Goal: Check status: Check status

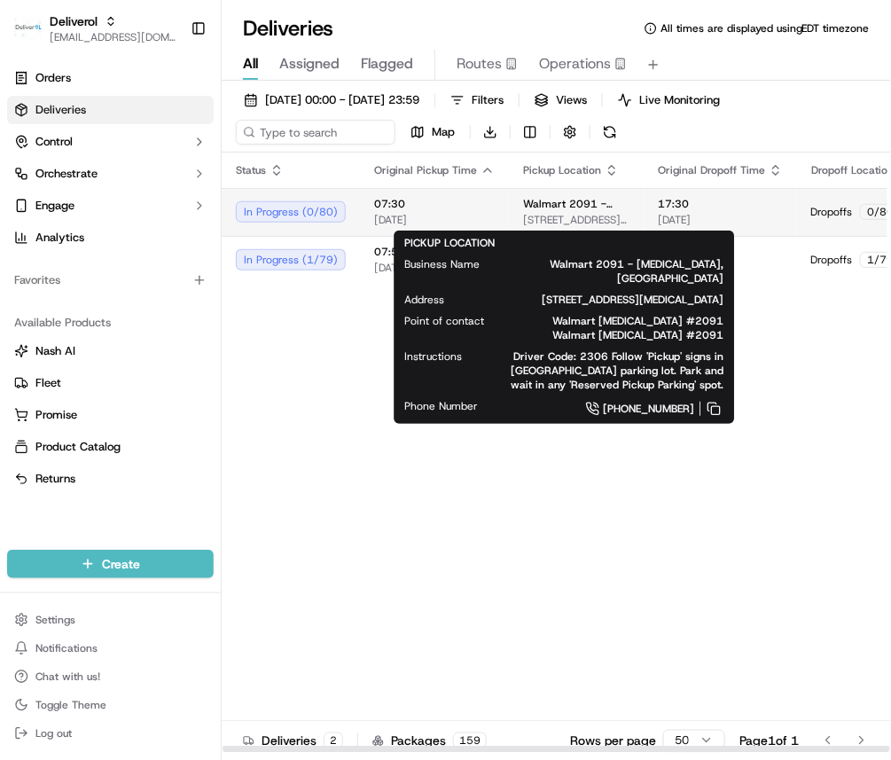
click at [610, 214] on span "8651 NW 13TH TER, DORAL, FL 33126, US" at bounding box center [576, 220] width 106 height 14
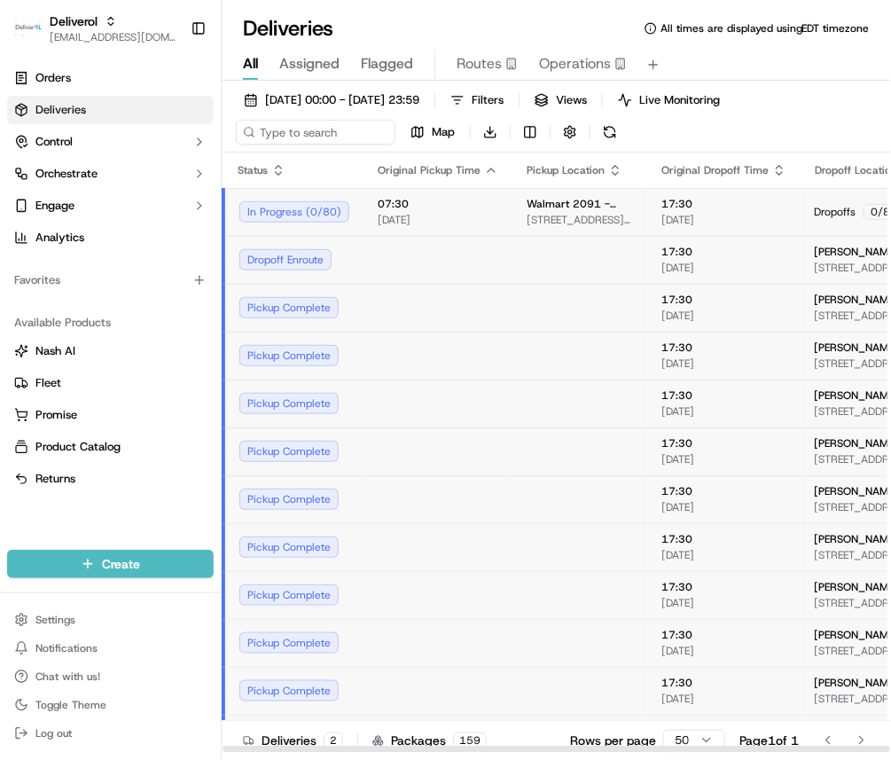
click at [610, 214] on span "8651 NW 13TH TER, DORAL, FL 33126, US" at bounding box center [579, 220] width 106 height 14
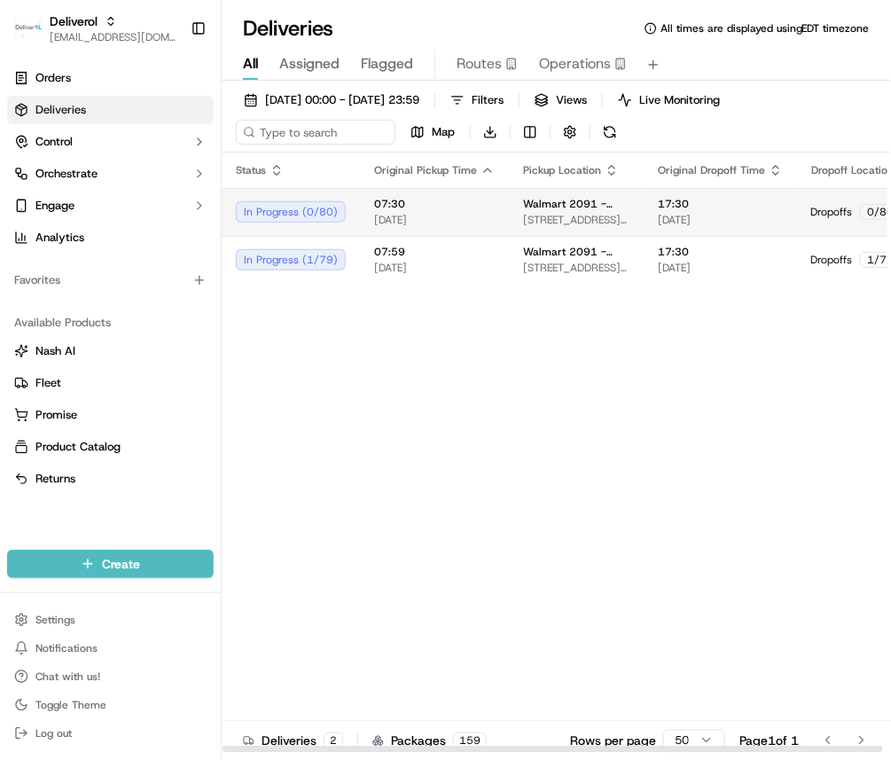
click at [377, 219] on span "20/09/2025" at bounding box center [434, 220] width 121 height 14
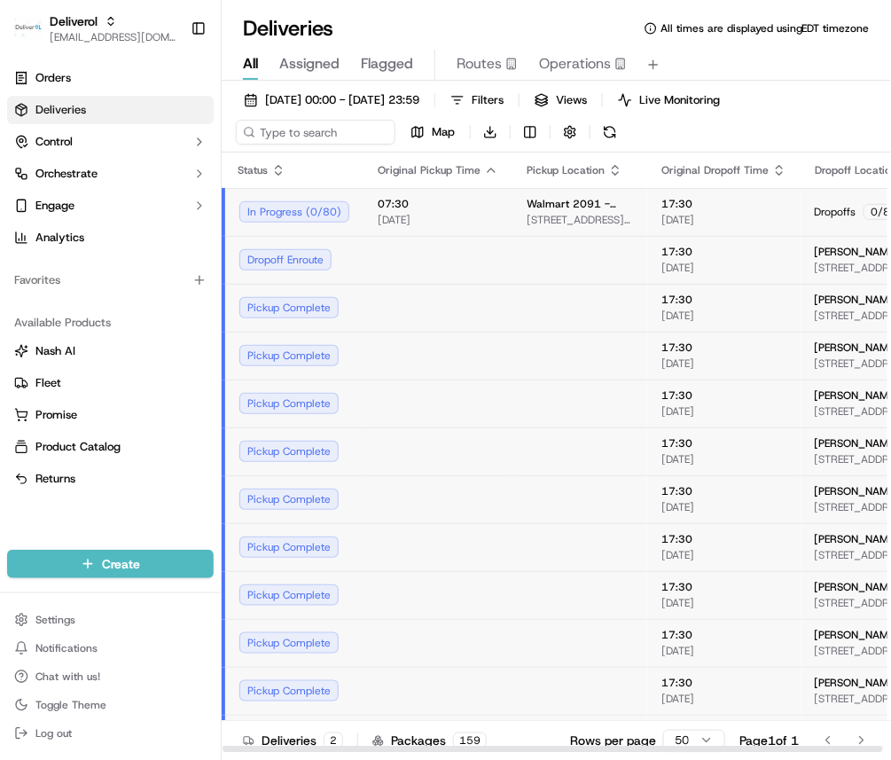
click at [378, 219] on span "20/09/2025" at bounding box center [438, 220] width 121 height 14
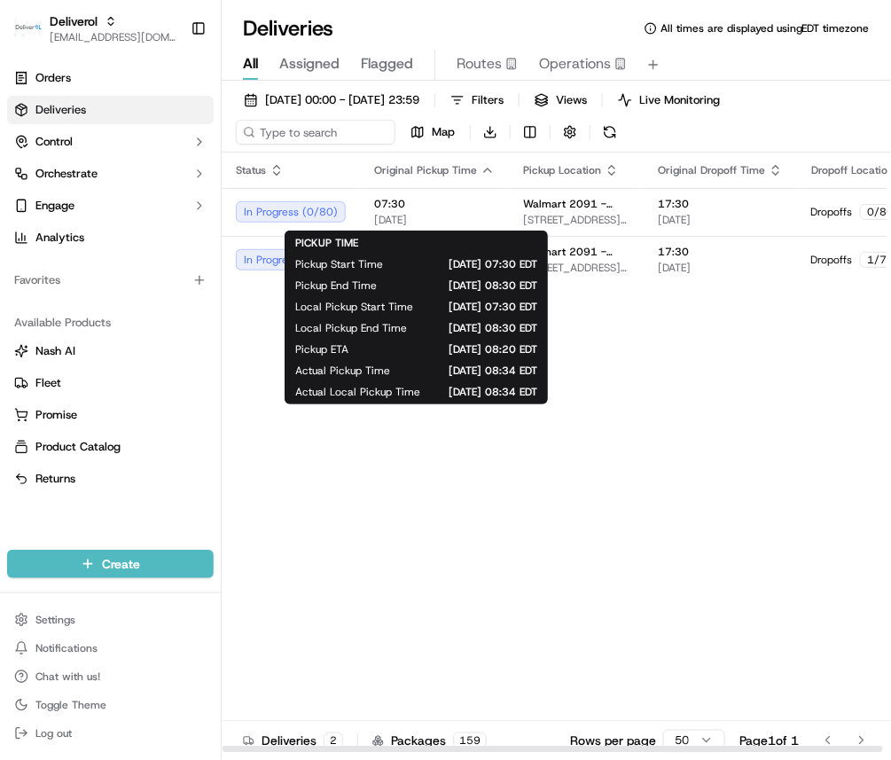
click at [577, 370] on div "Status Original Pickup Time Pickup Location Original Dropoff Time Dropoff Locat…" at bounding box center [723, 452] width 1002 height 600
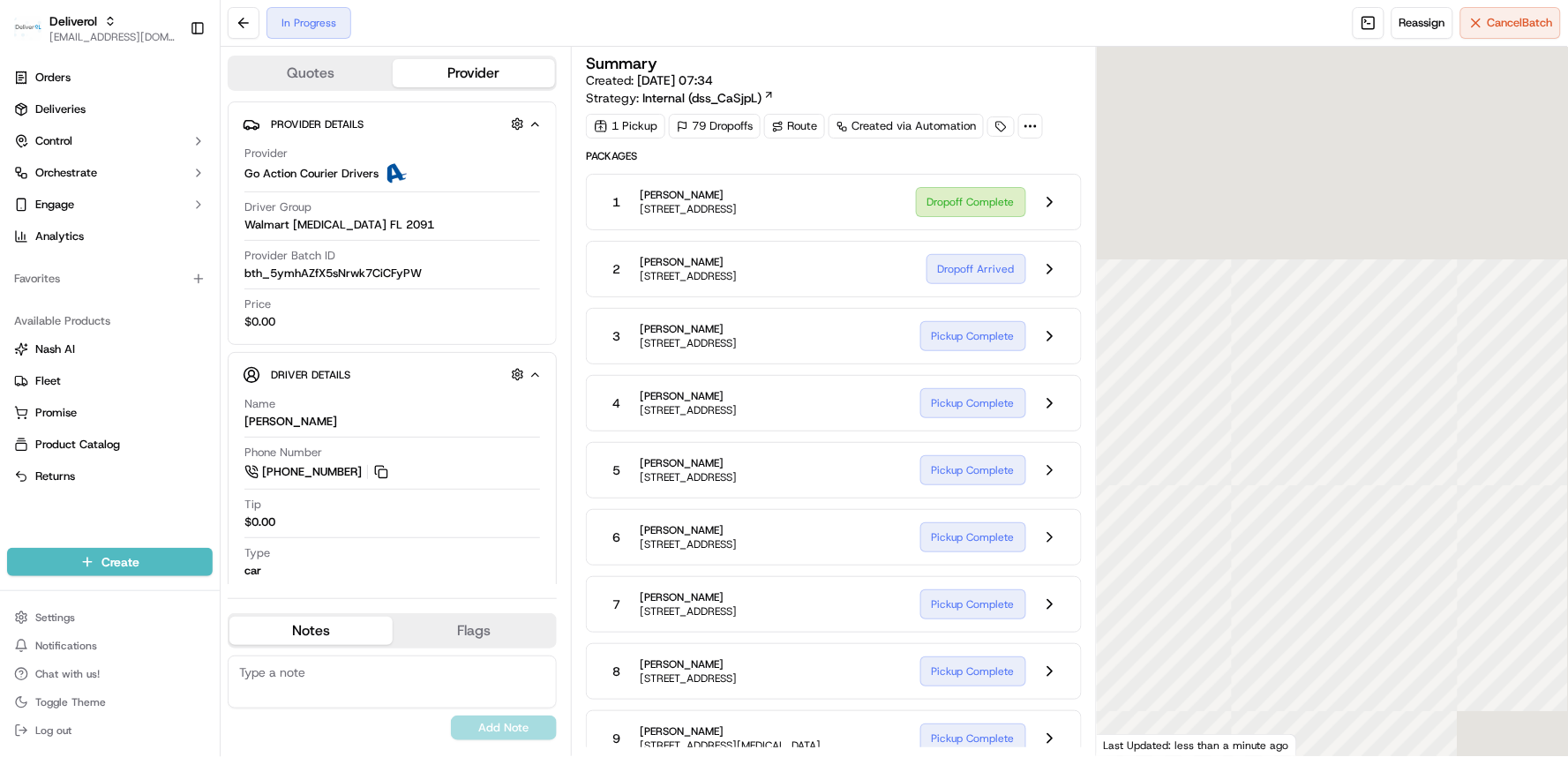
click at [886, 558] on div at bounding box center [1332, 401] width 471 height 710
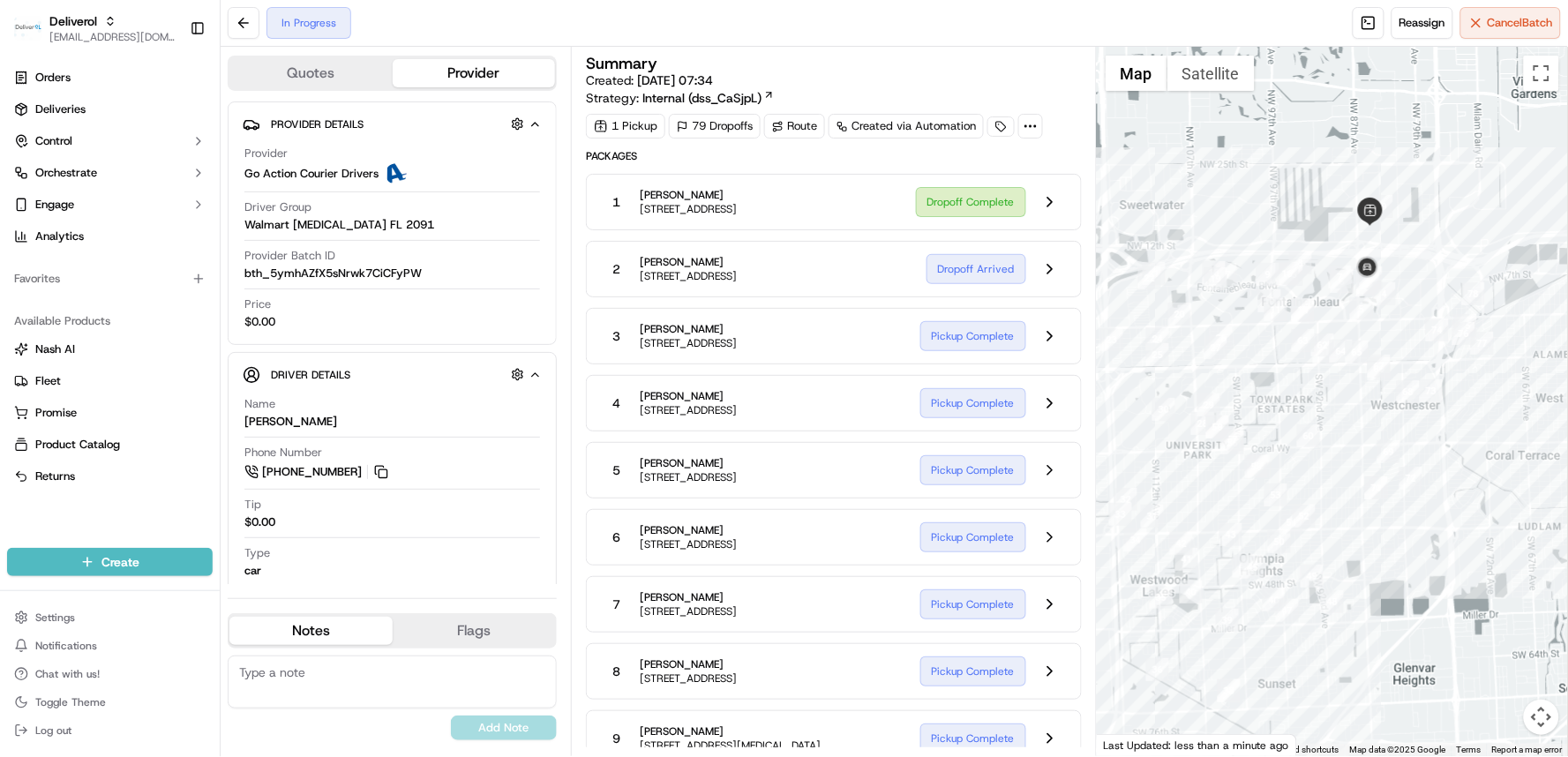
drag, startPoint x: 1406, startPoint y: 570, endPoint x: 1330, endPoint y: 454, distance: 138.7
click at [886, 454] on div at bounding box center [1332, 401] width 471 height 710
